Goal: Browse casually: Explore the website without a specific task or goal

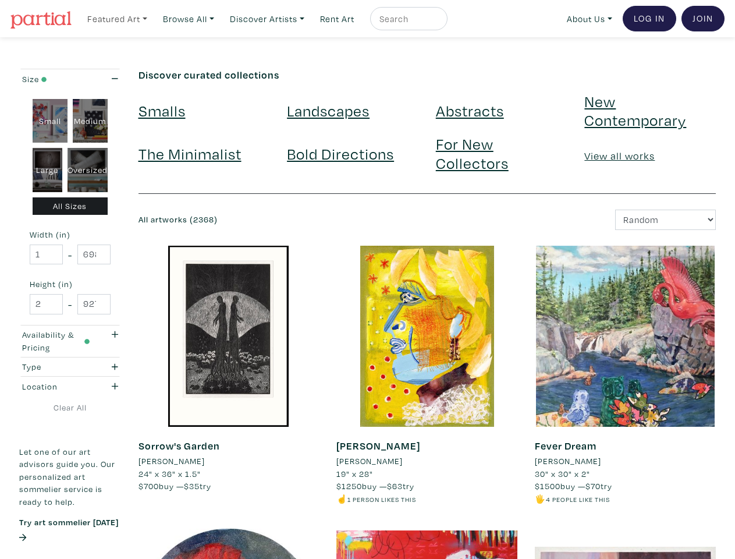
click at [118, 18] on link "Featured Art" at bounding box center [117, 19] width 70 height 24
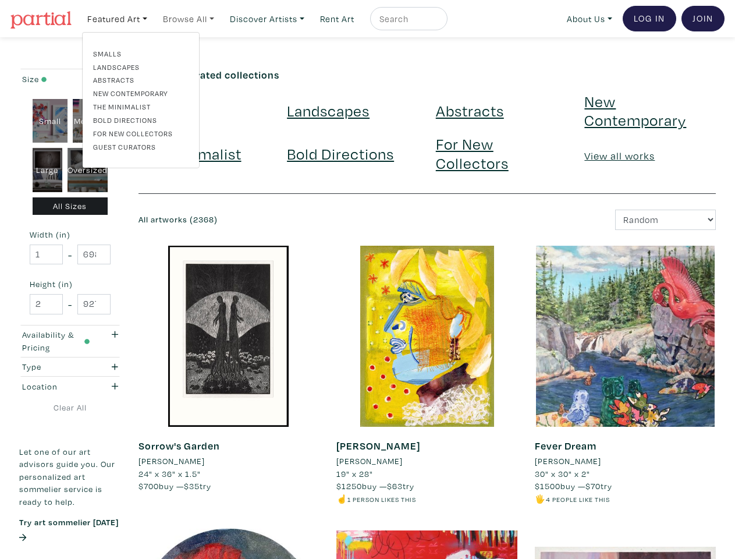
click at [153, 18] on link "Browse All" at bounding box center [117, 19] width 70 height 24
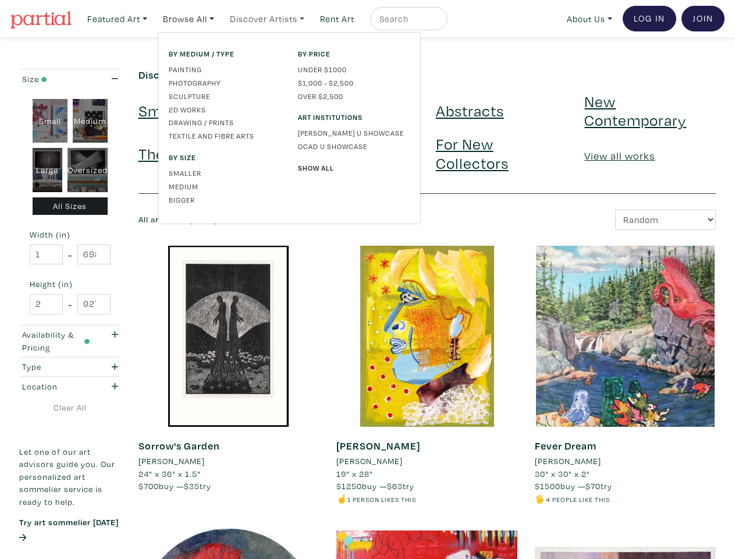
click at [153, 18] on link "Discover Artists" at bounding box center [117, 19] width 70 height 24
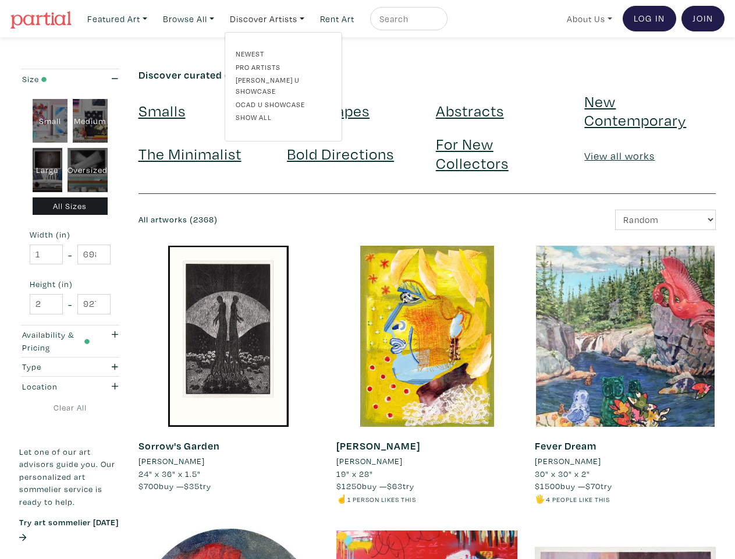
click at [587, 18] on link "About Us" at bounding box center [590, 19] width 56 height 24
click at [118, 18] on link "Featured Art" at bounding box center [117, 19] width 70 height 24
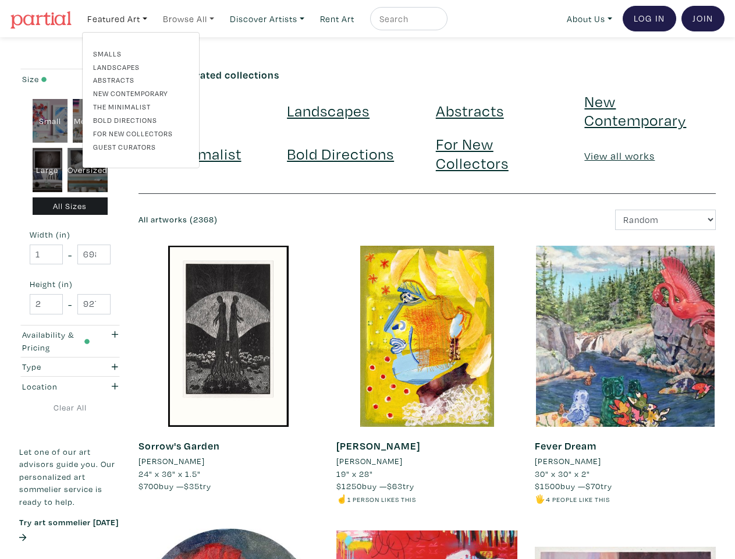
click at [153, 18] on link "Browse All" at bounding box center [117, 19] width 70 height 24
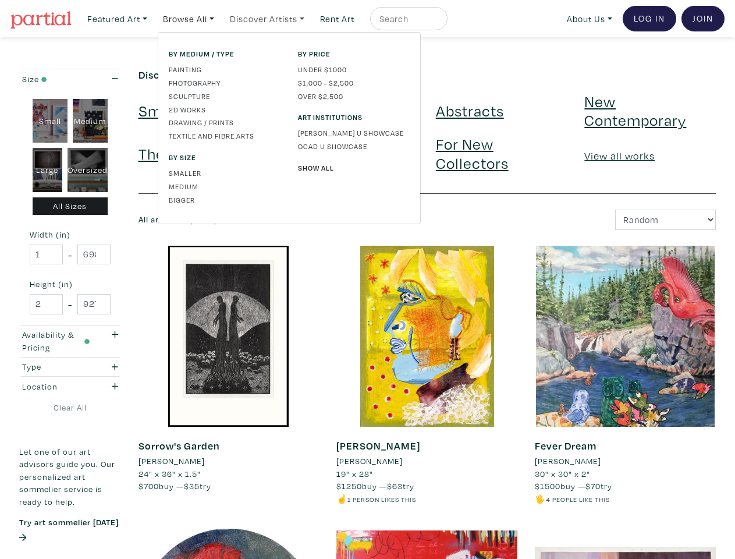
click at [153, 18] on link "Discover Artists" at bounding box center [117, 19] width 70 height 24
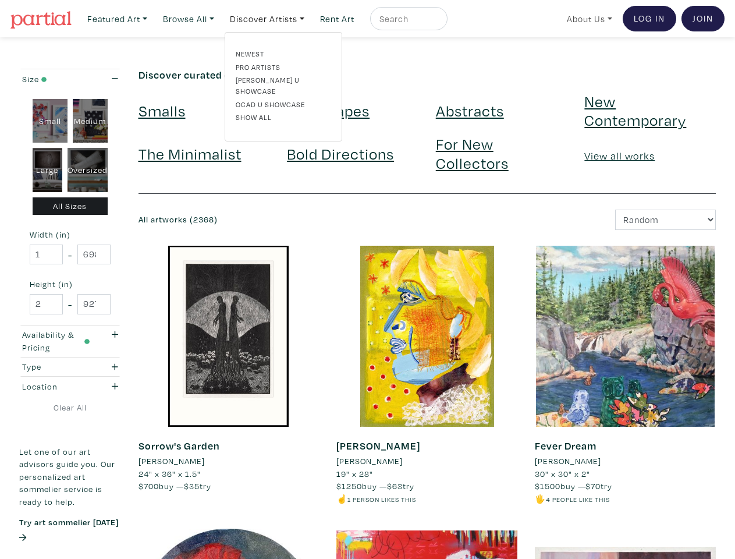
click at [587, 18] on link "About Us" at bounding box center [590, 19] width 56 height 24
